Goal: Find specific page/section: Find specific page/section

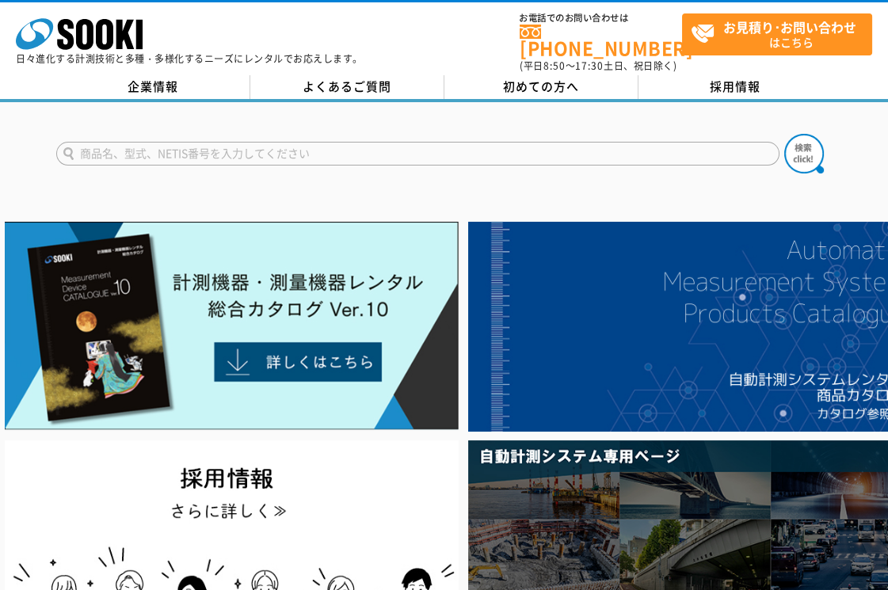
click at [177, 145] on input "text" at bounding box center [417, 154] width 723 height 24
type input "6"
type input "3600"
click at [784, 134] on button at bounding box center [804, 154] width 40 height 40
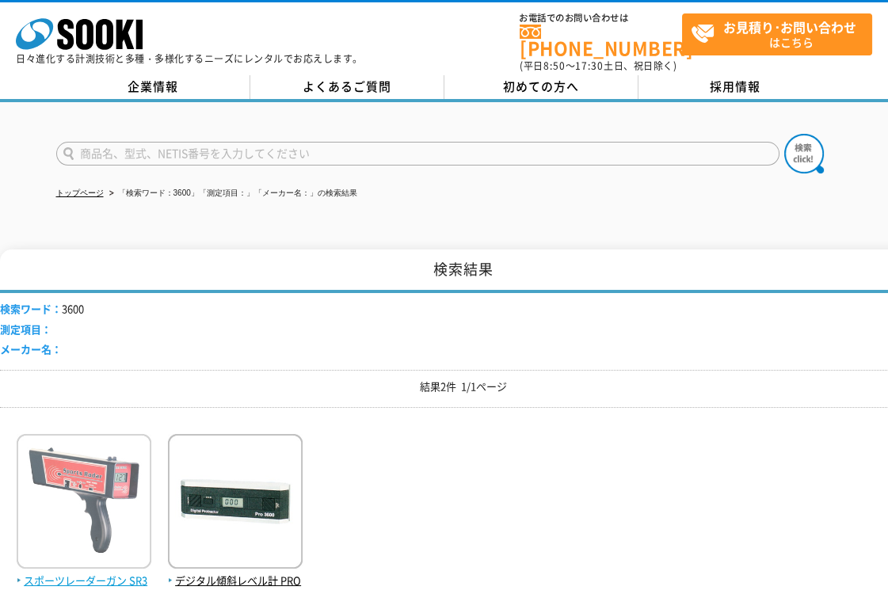
click at [82, 494] on img at bounding box center [84, 503] width 135 height 139
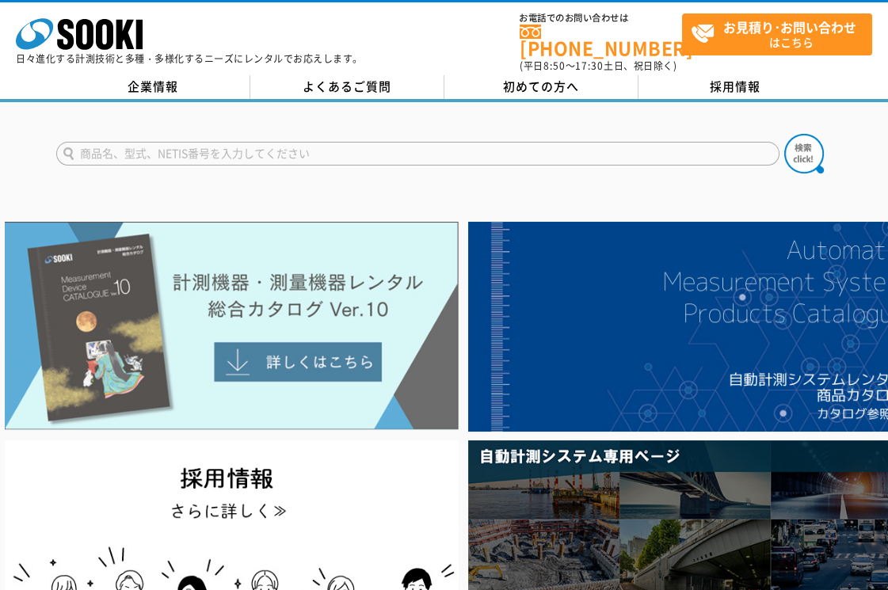
click at [286, 351] on img at bounding box center [232, 326] width 454 height 208
